Goal: Information Seeking & Learning: Compare options

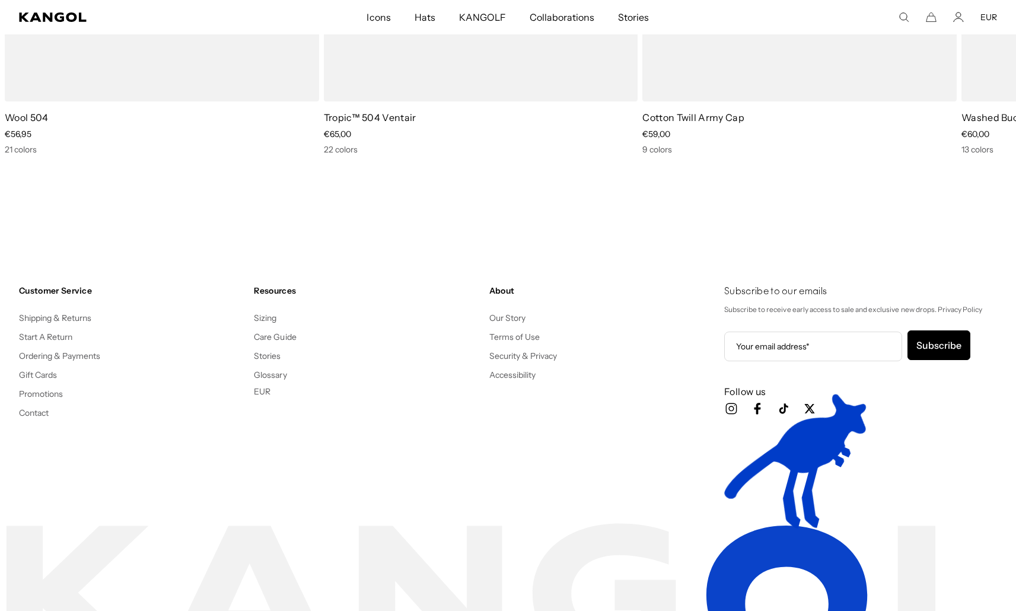
scroll to position [0, 244]
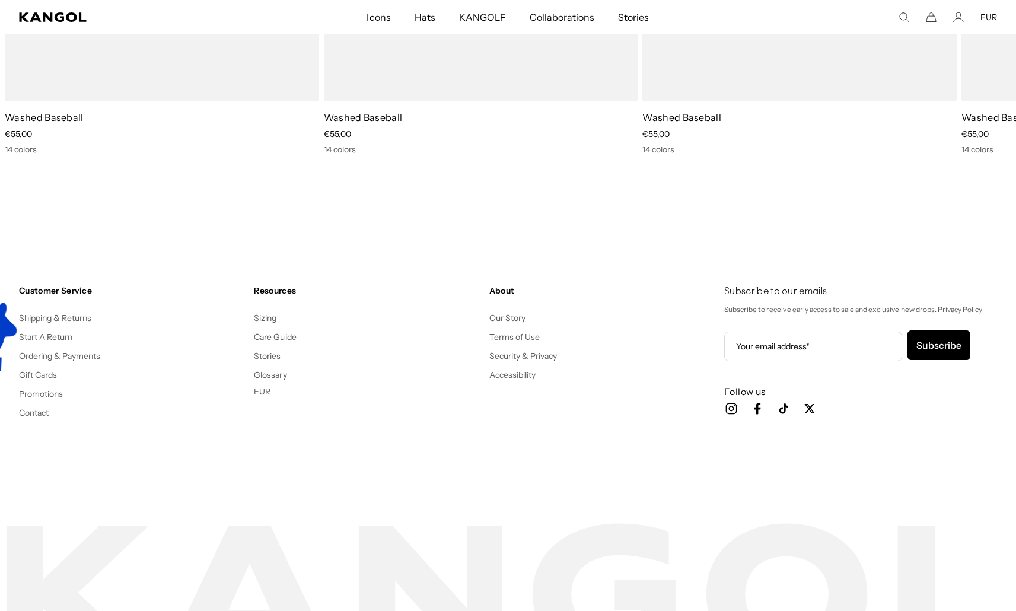
scroll to position [0, 244]
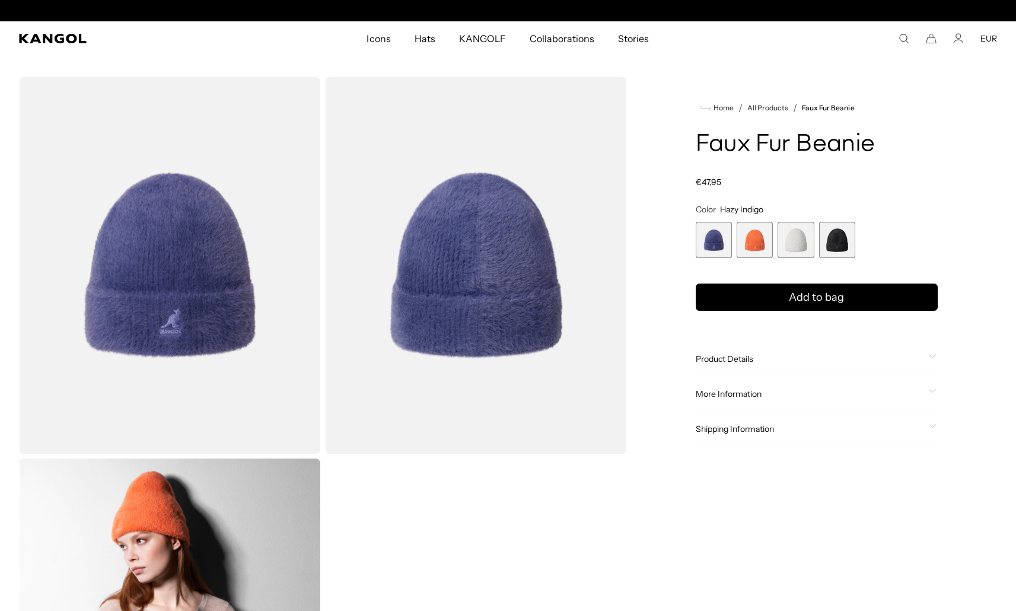
scroll to position [0, 244]
